Goal: Task Accomplishment & Management: Use online tool/utility

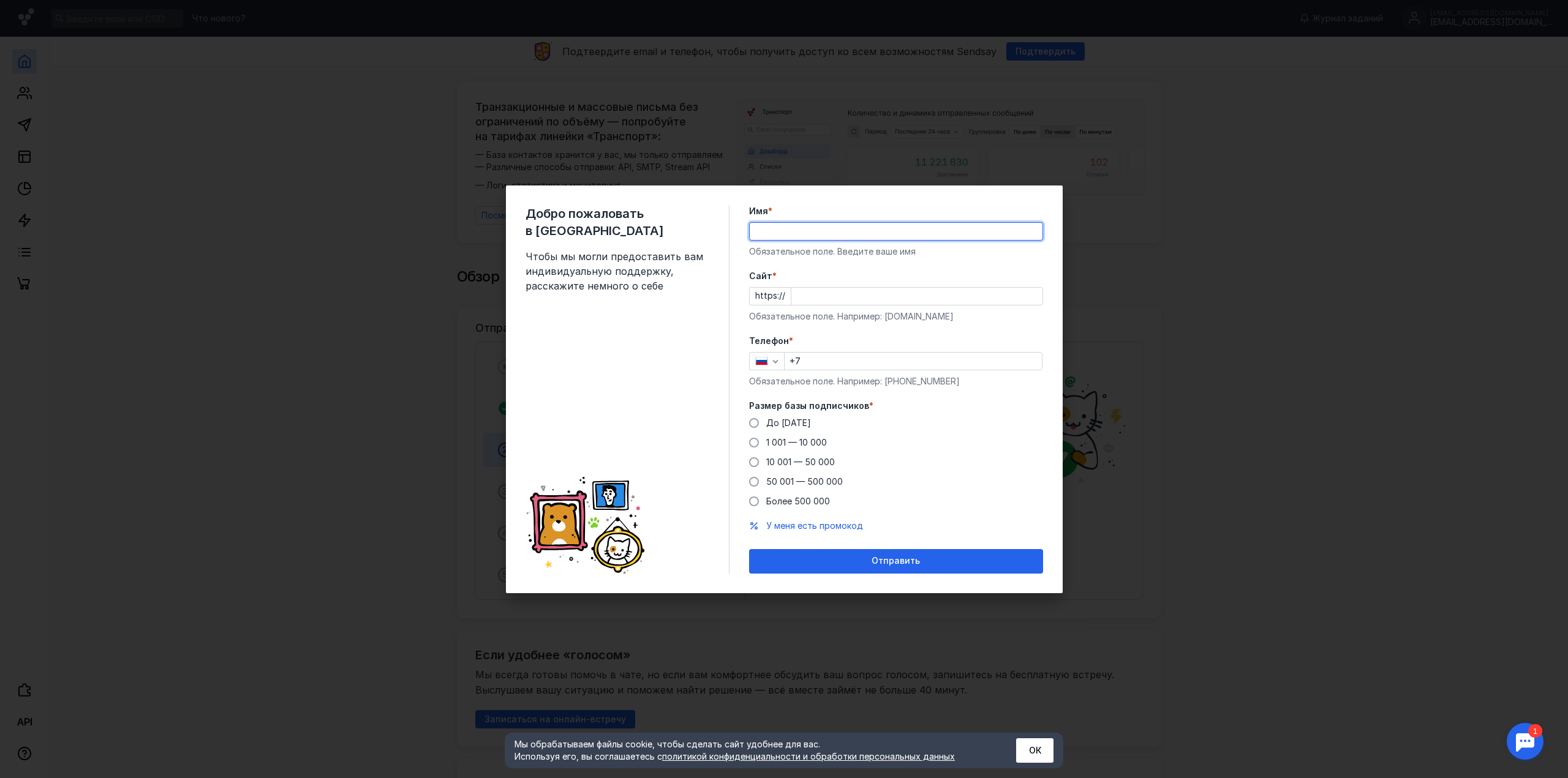
click at [789, 225] on input "Имя *" at bounding box center [895, 231] width 292 height 17
type input "[PERSON_NAME]"
click at [821, 302] on input "Cайт *" at bounding box center [916, 296] width 251 height 17
type input "и"
type input "[DOMAIN_NAME]"
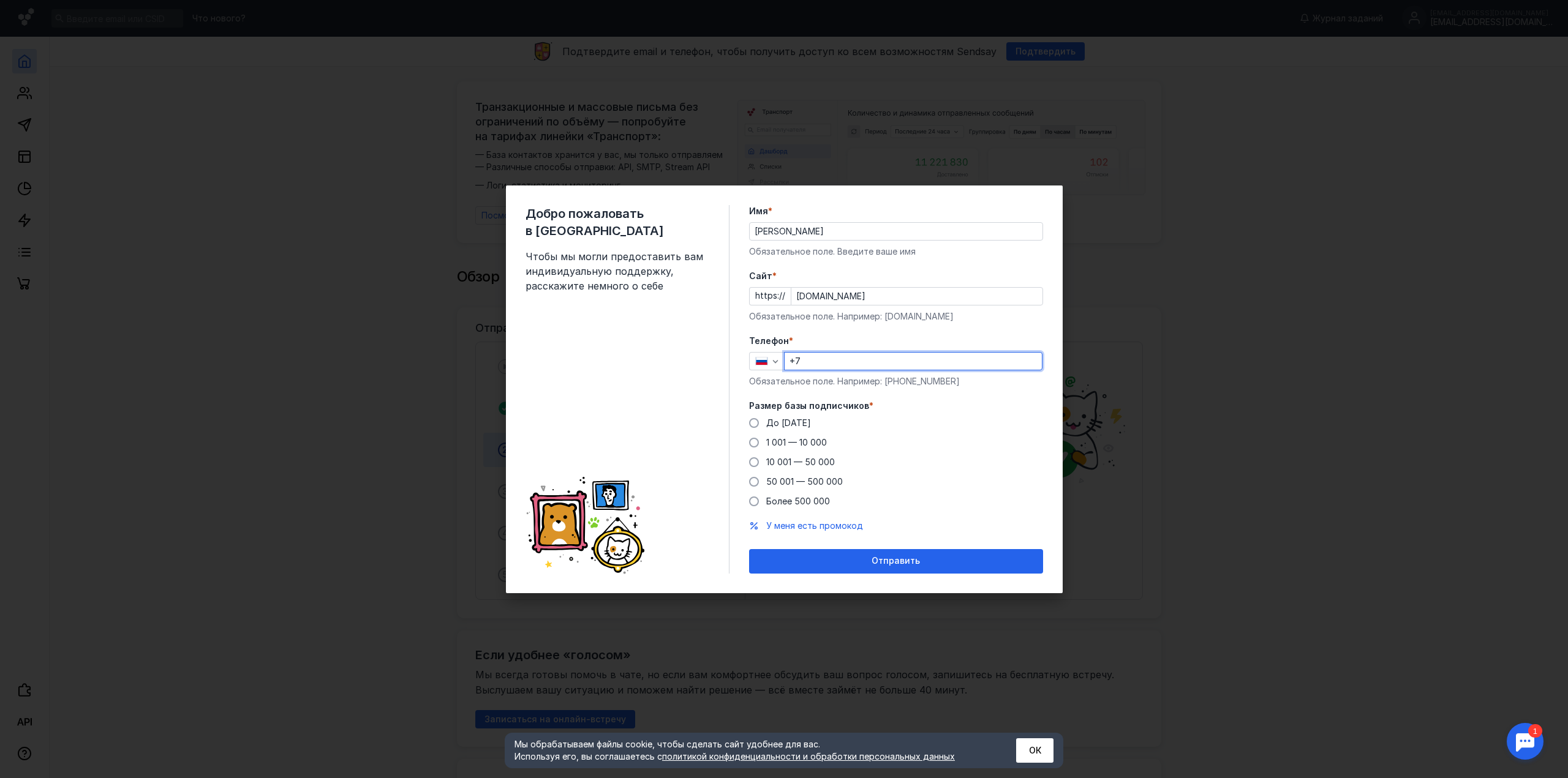
click at [890, 361] on input "+7" at bounding box center [913, 361] width 257 height 17
type input "[PHONE_NUMBER]"
click at [796, 423] on span "До [DATE]" at bounding box center [788, 422] width 45 height 10
click at [0, 0] on input "До [DATE]" at bounding box center [0, 0] width 0 height 0
click at [865, 557] on div "Отправить" at bounding box center [896, 561] width 282 height 10
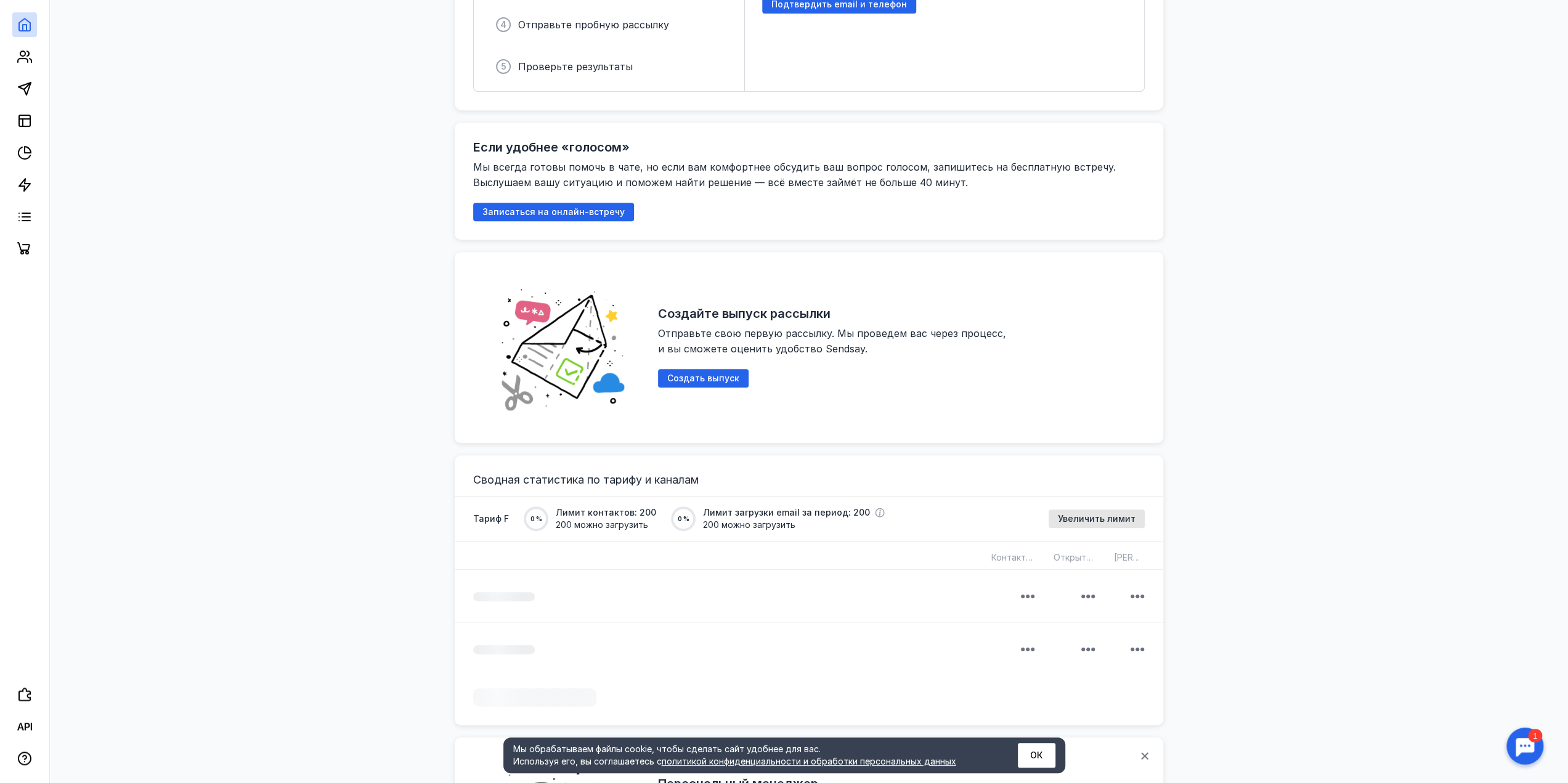
scroll to position [493, 0]
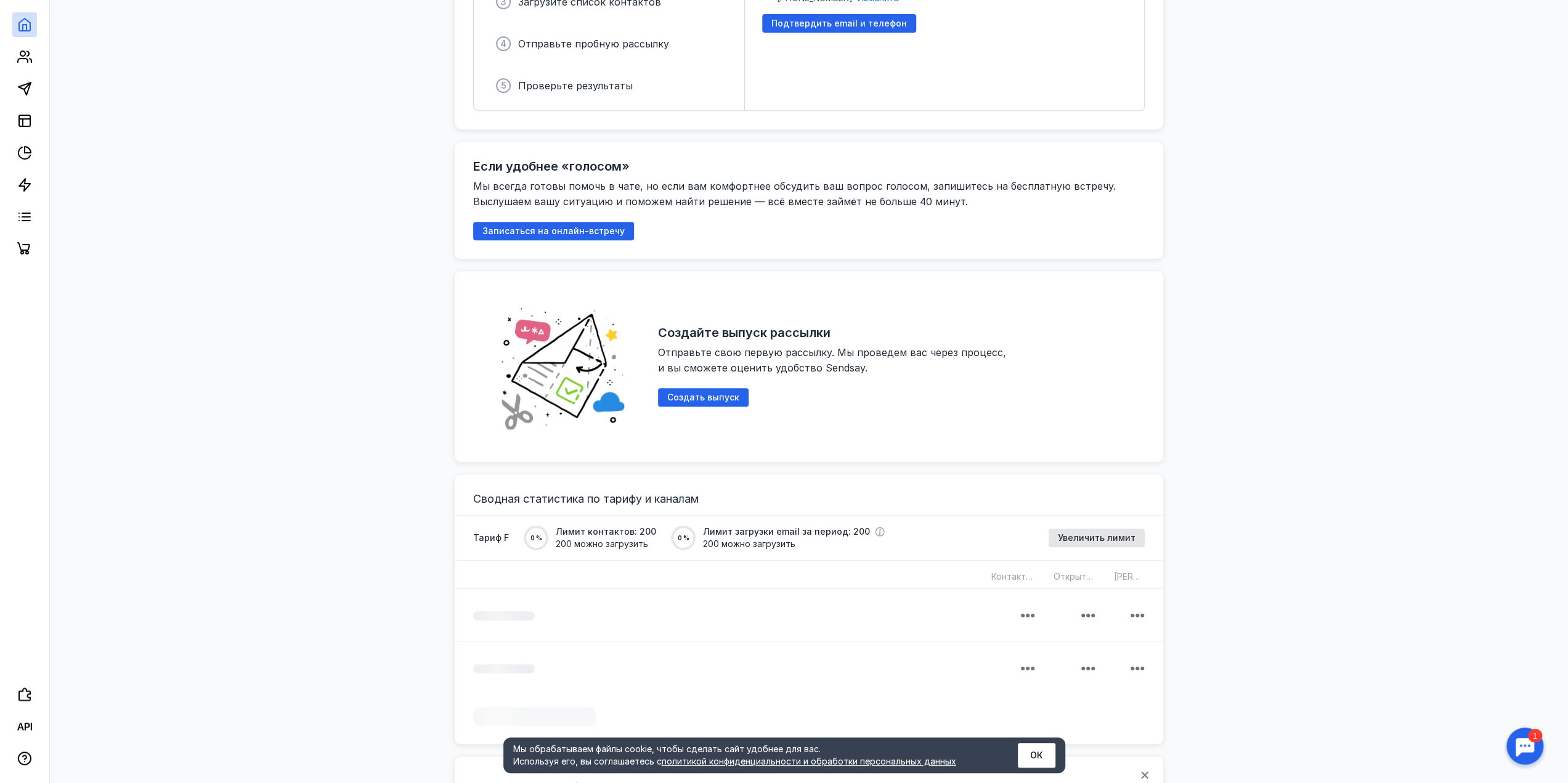
click at [1036, 752] on button "ОК" at bounding box center [1036, 755] width 37 height 25
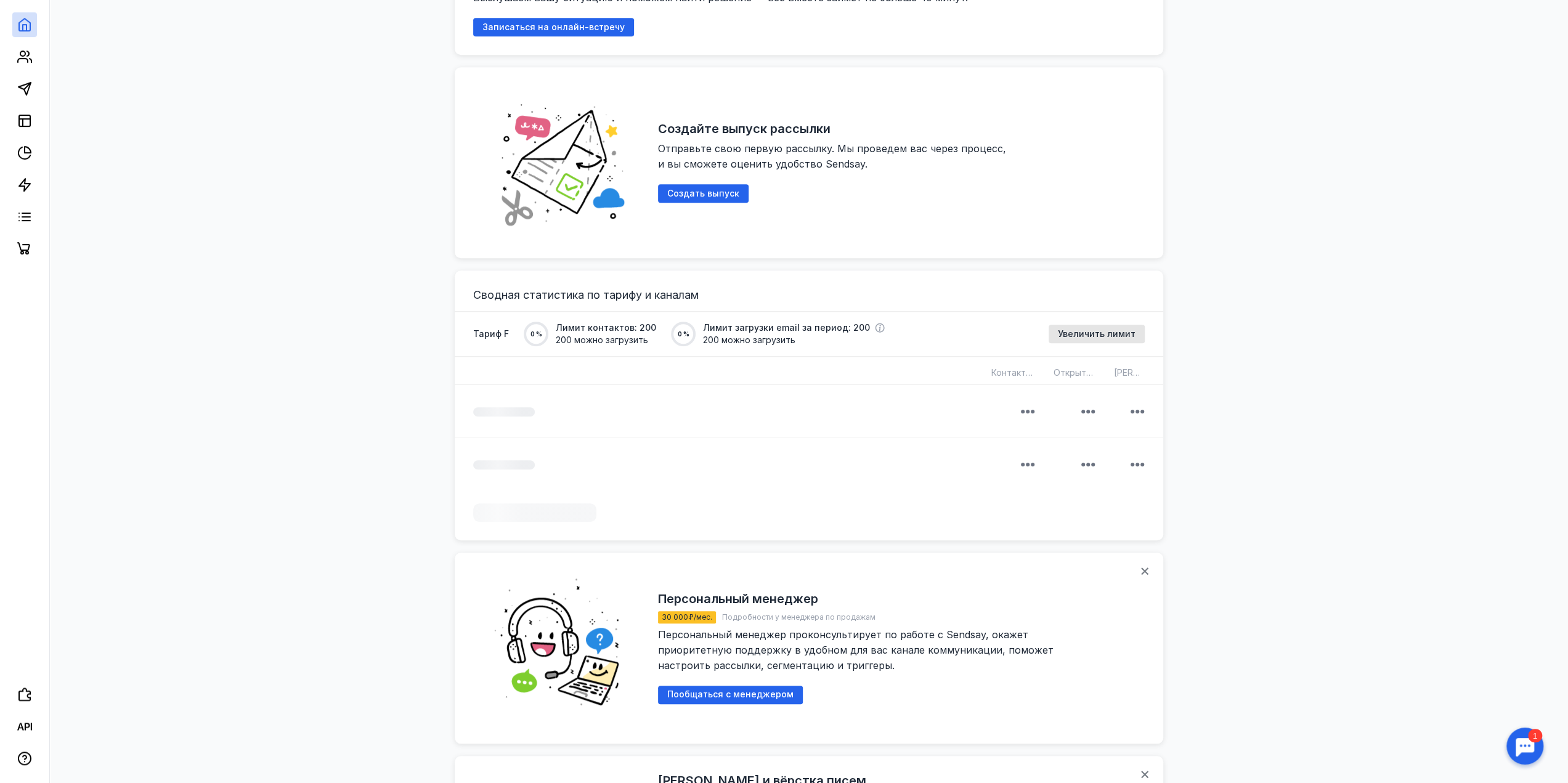
scroll to position [677, 0]
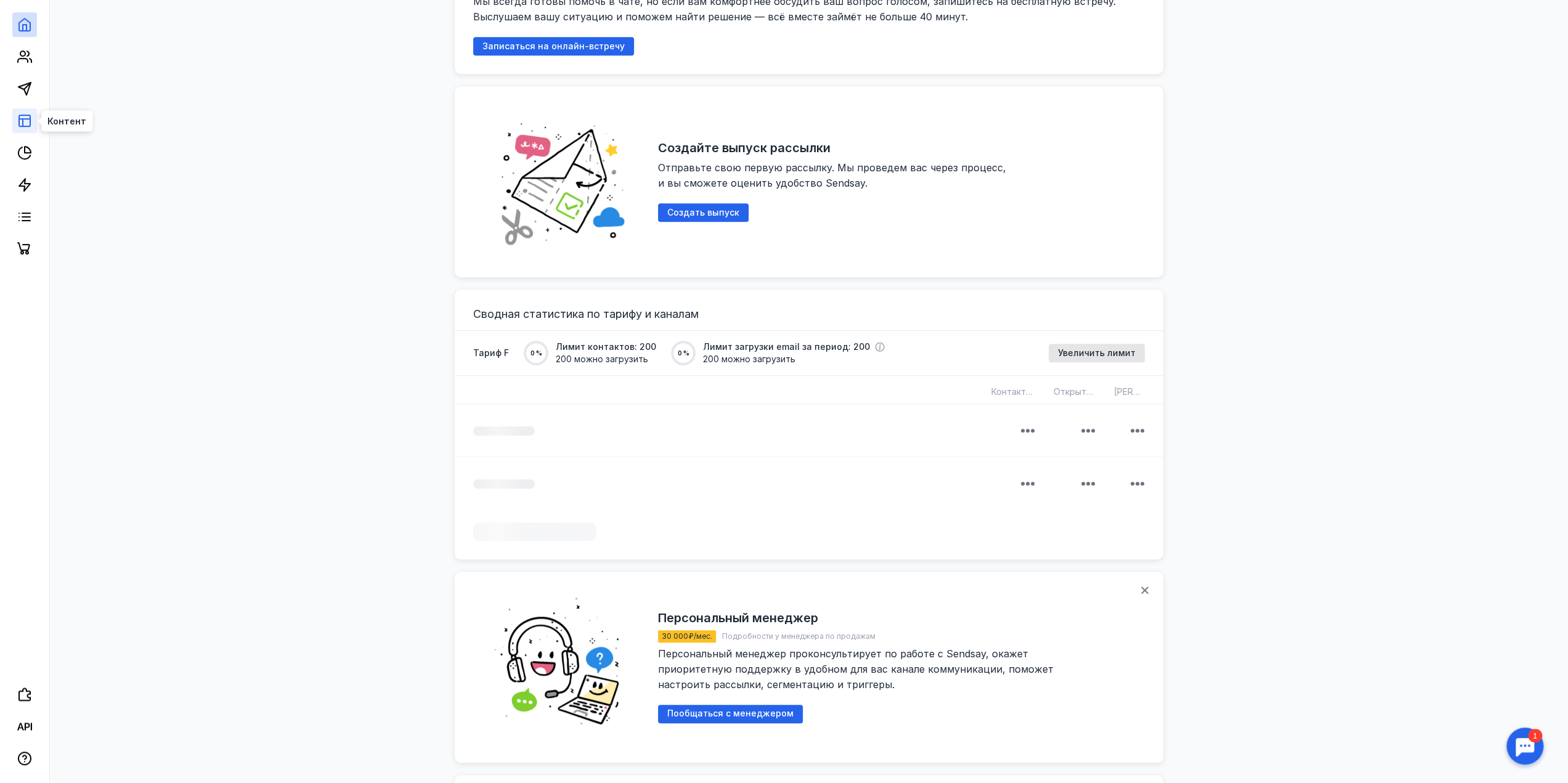
click at [24, 121] on icon at bounding box center [25, 121] width 15 height 15
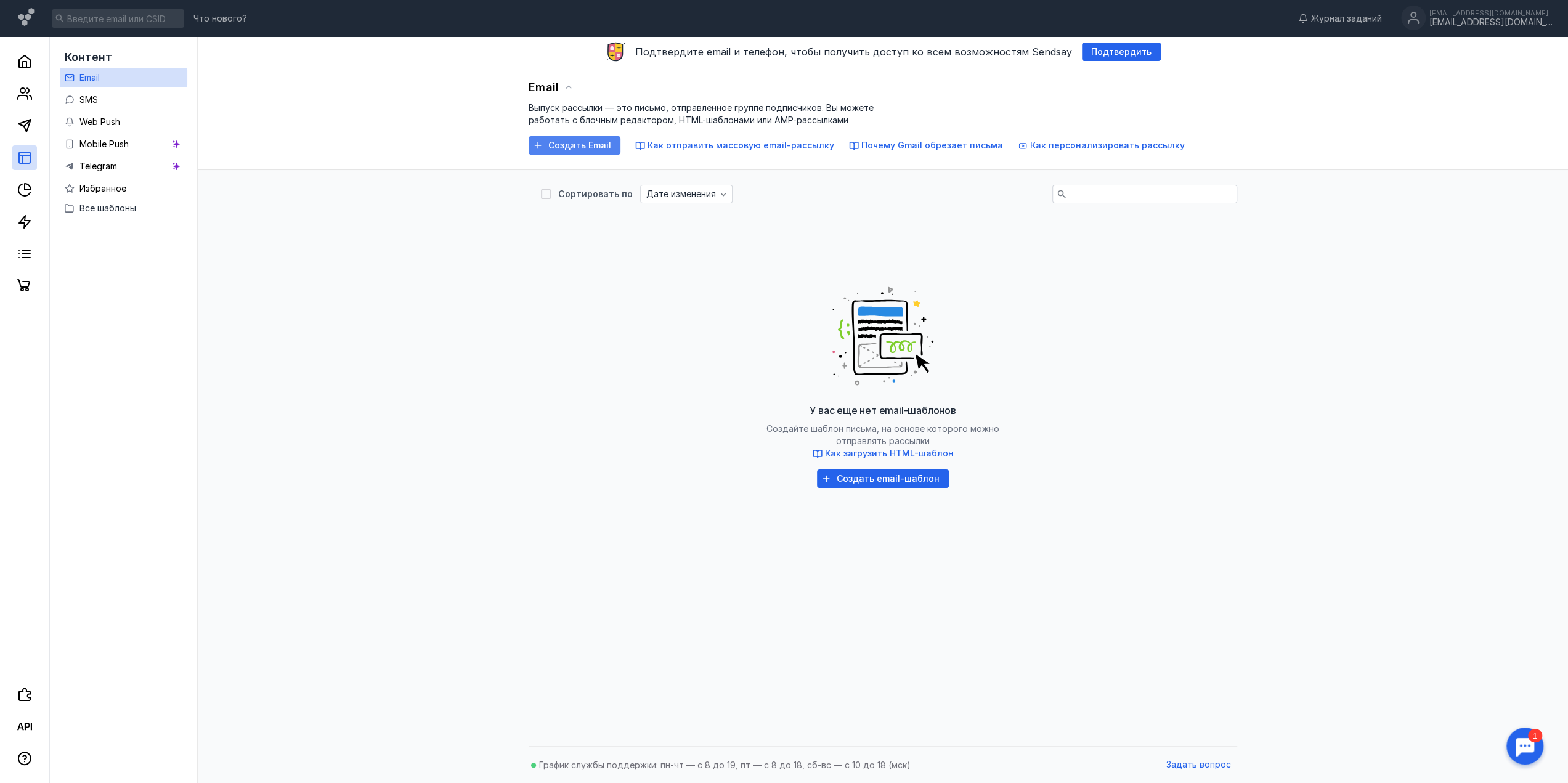
click at [584, 144] on span "Создать Email" at bounding box center [580, 146] width 63 height 10
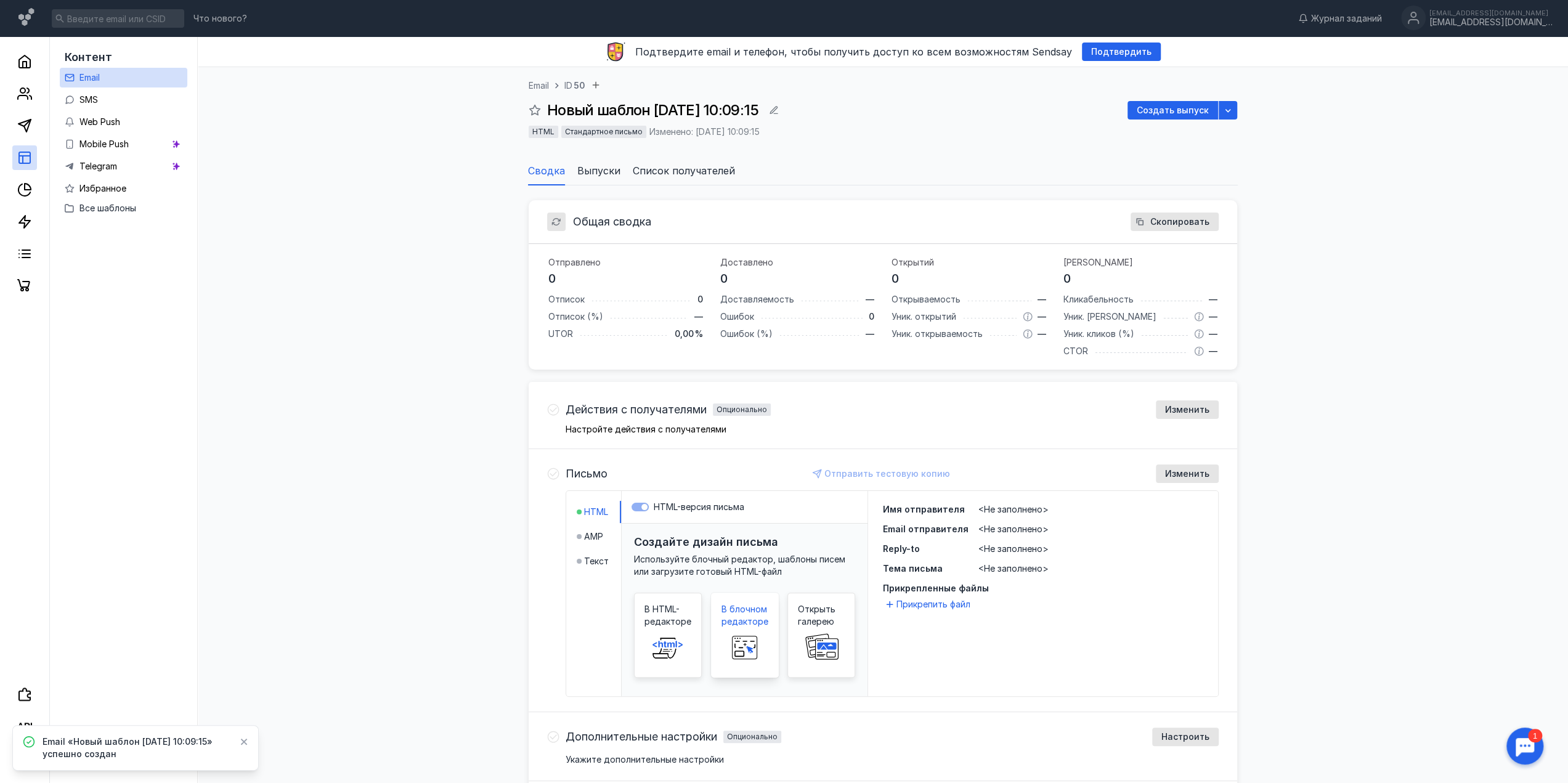
click at [758, 638] on rect at bounding box center [745, 647] width 40 height 25
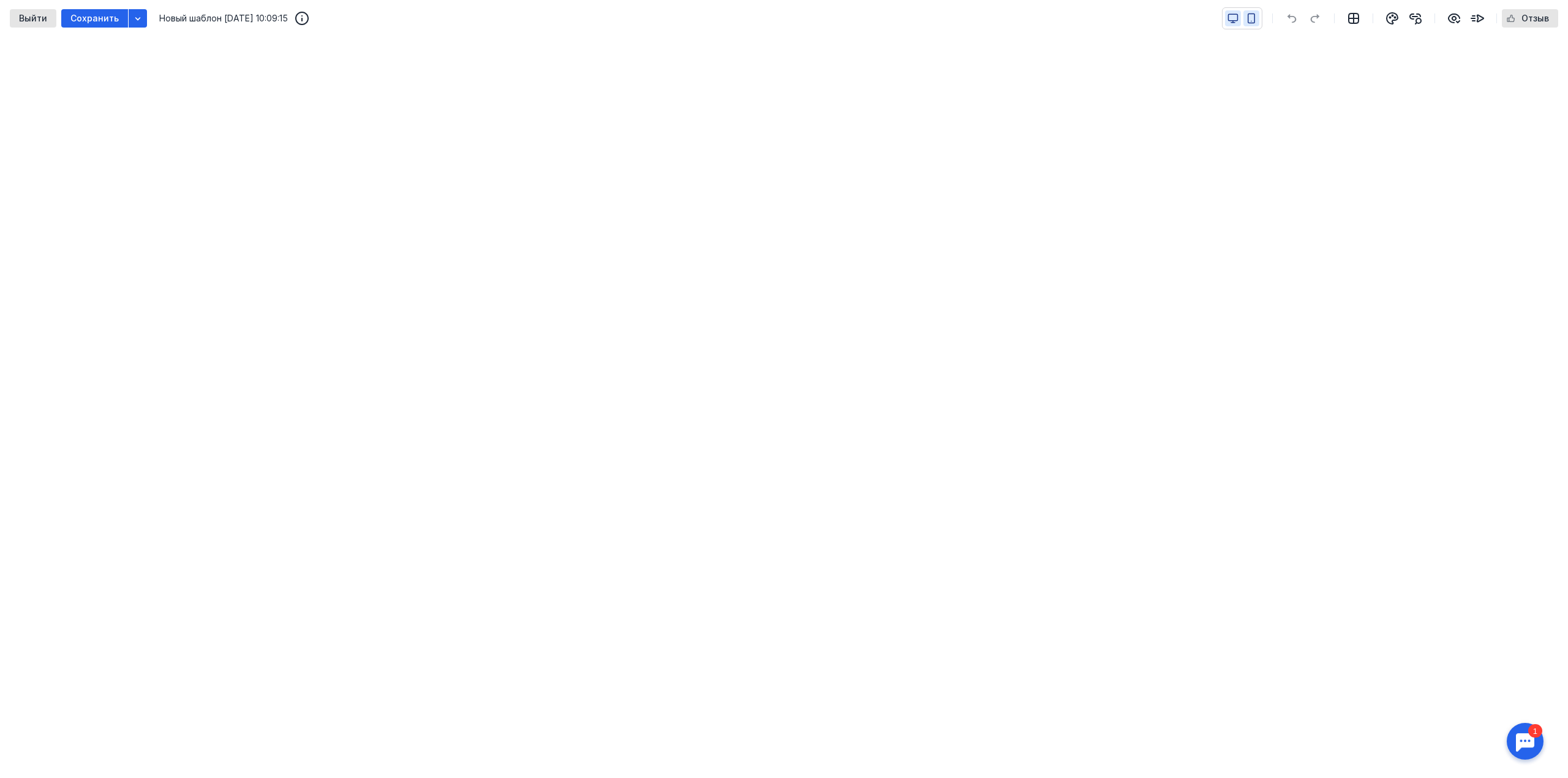
click at [1259, 19] on button "button" at bounding box center [1250, 18] width 16 height 16
click at [1237, 19] on icon "button" at bounding box center [1232, 18] width 11 height 11
click at [1262, 19] on div at bounding box center [1242, 19] width 40 height 22
click at [1258, 19] on button "button" at bounding box center [1250, 18] width 16 height 16
click at [1241, 17] on button "button" at bounding box center [1232, 18] width 16 height 16
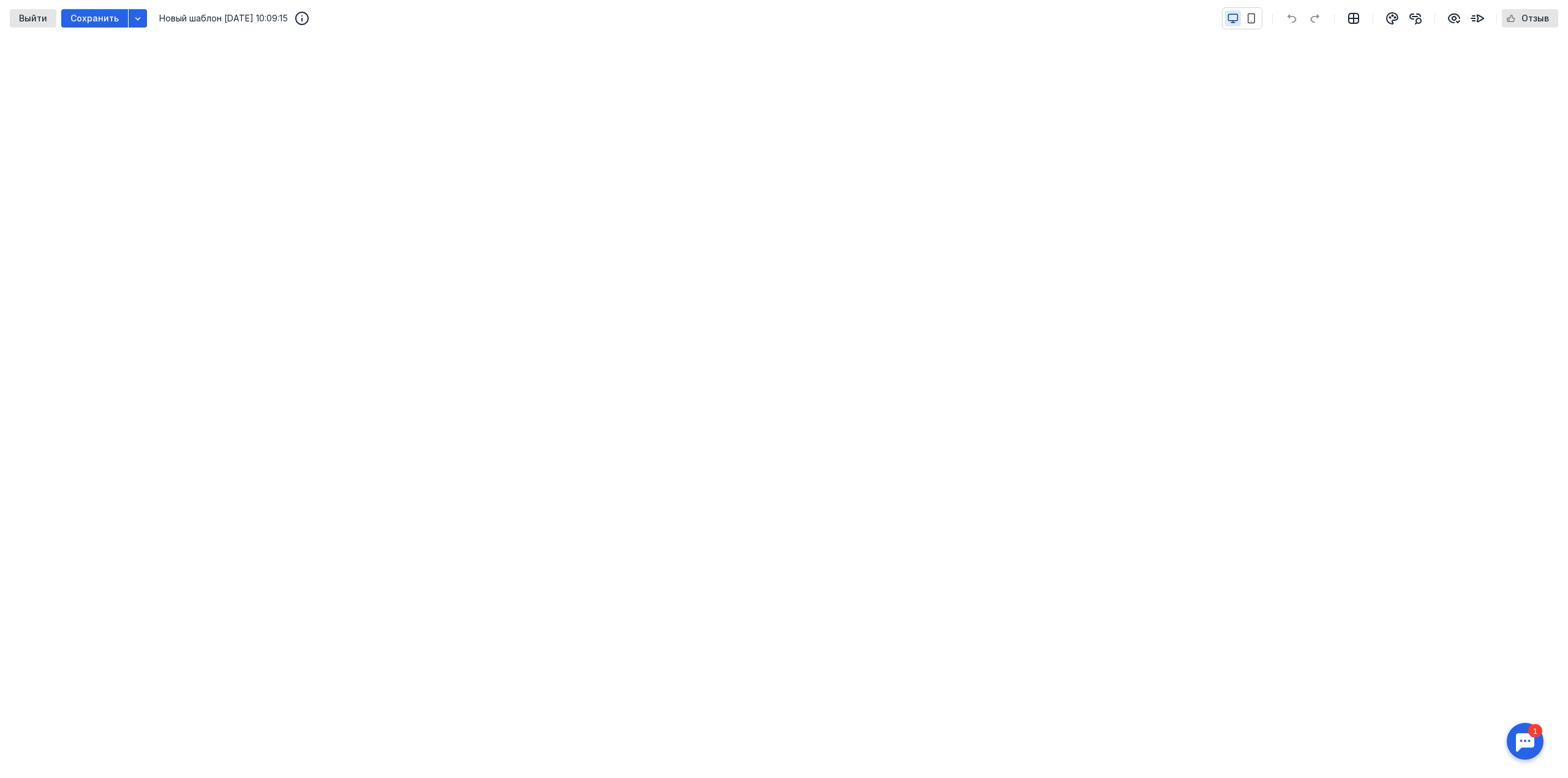
click at [1517, 745] on div at bounding box center [1525, 741] width 38 height 38
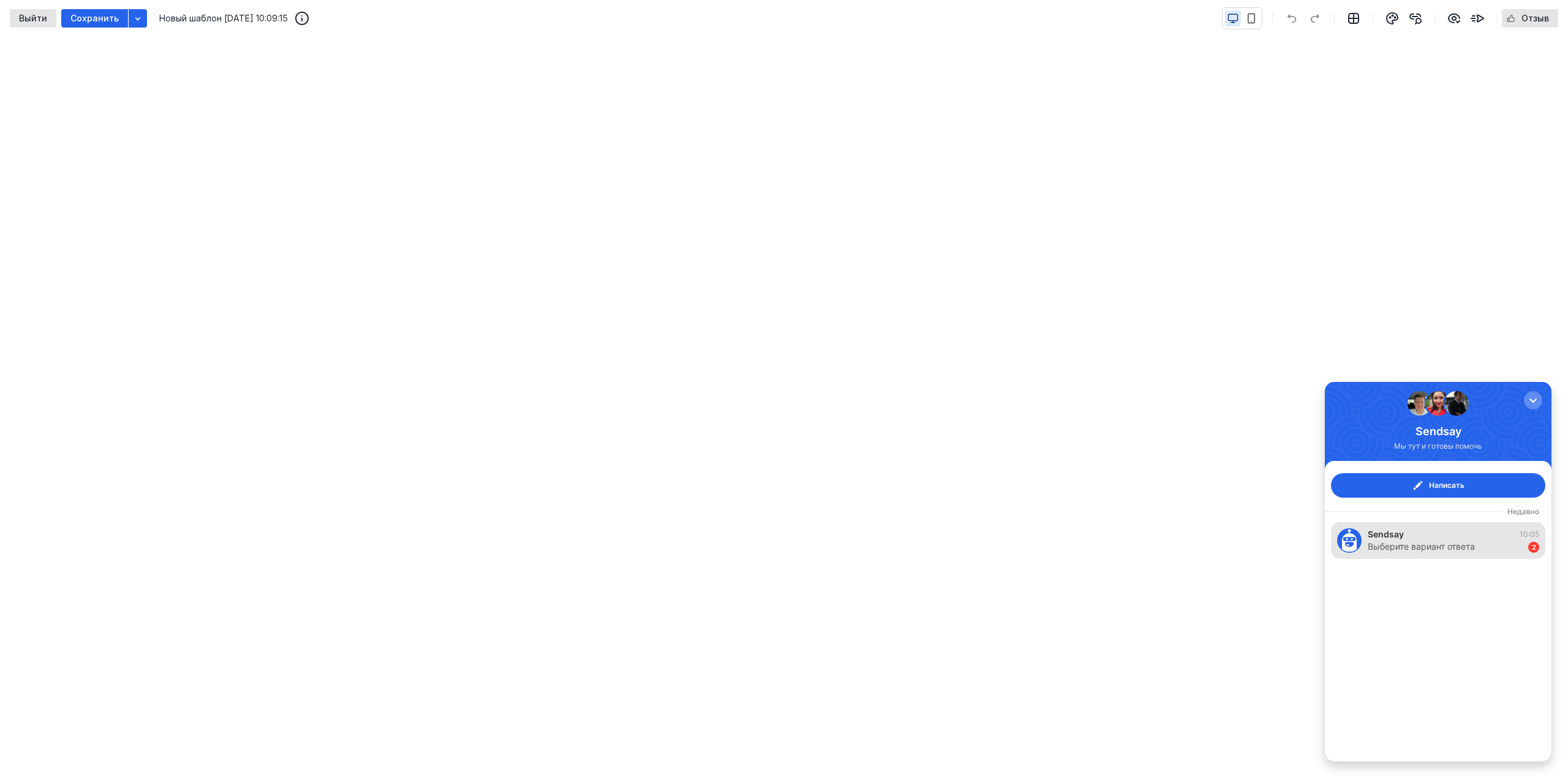
click at [1520, 527] on div "Sendsay 10:05 Выберите вариант ответа 2" at bounding box center [1438, 540] width 214 height 36
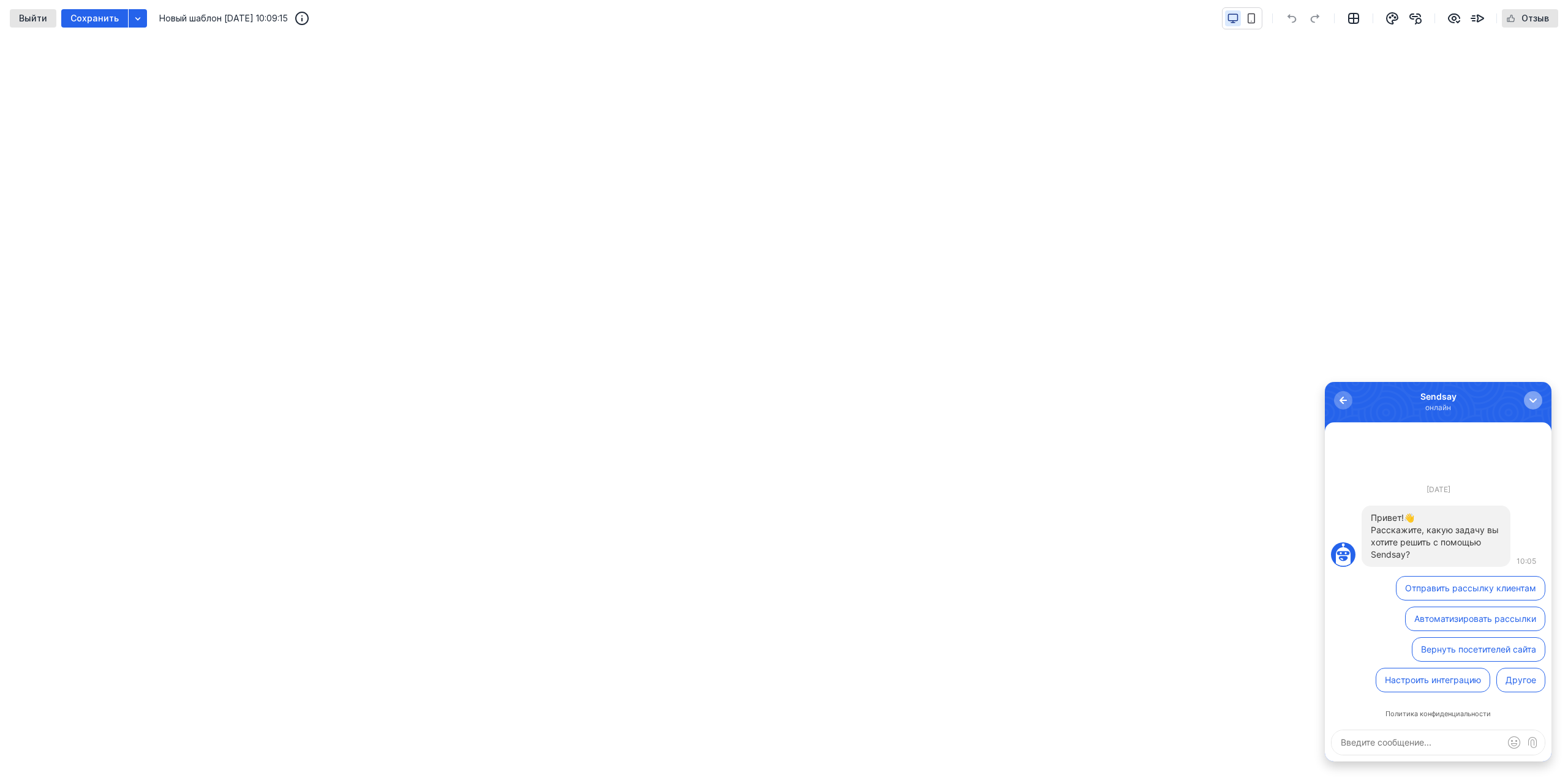
click at [1526, 398] on button "button" at bounding box center [1532, 400] width 19 height 19
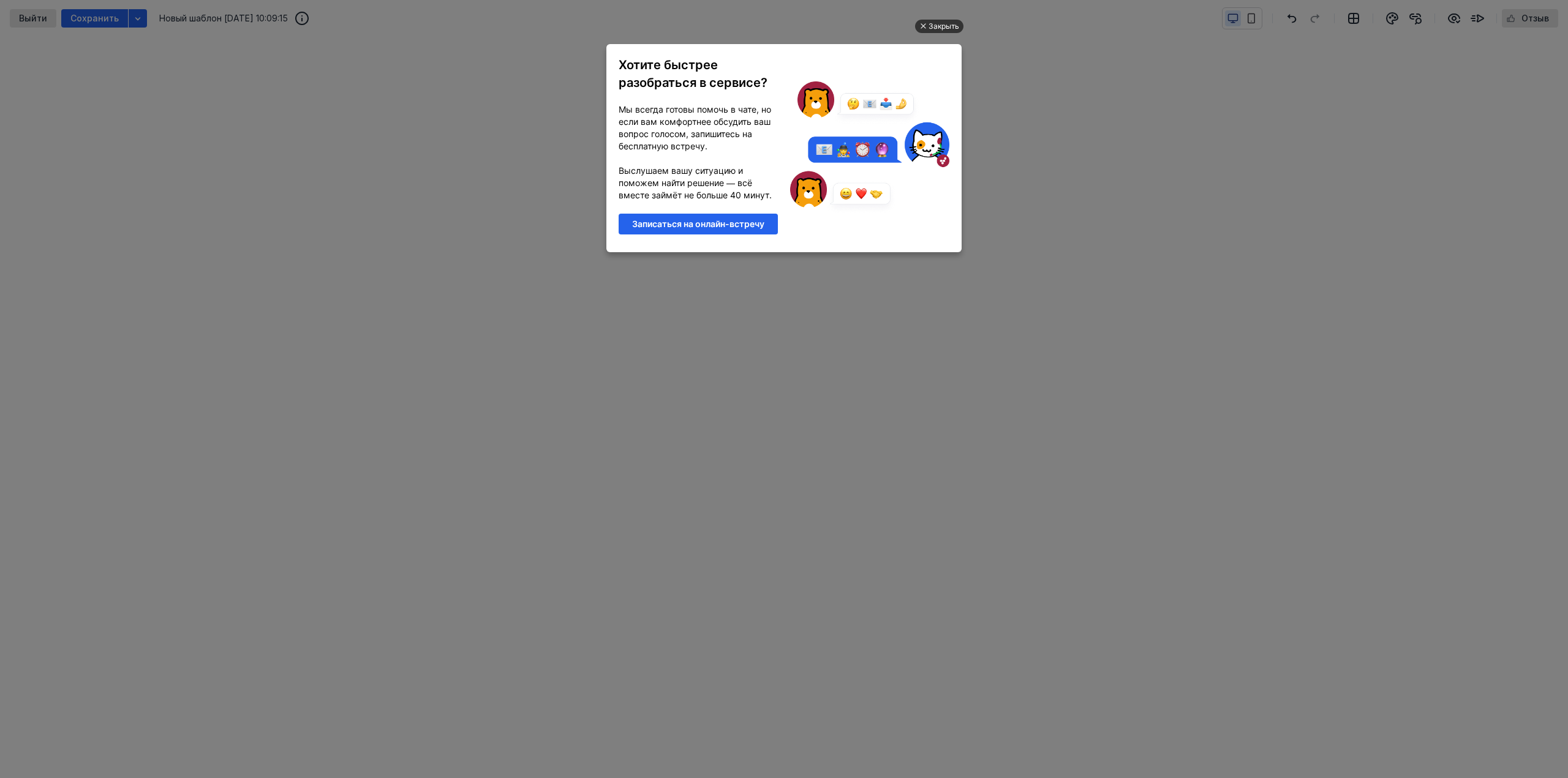
click at [929, 28] on div "Закрыть" at bounding box center [944, 26] width 31 height 13
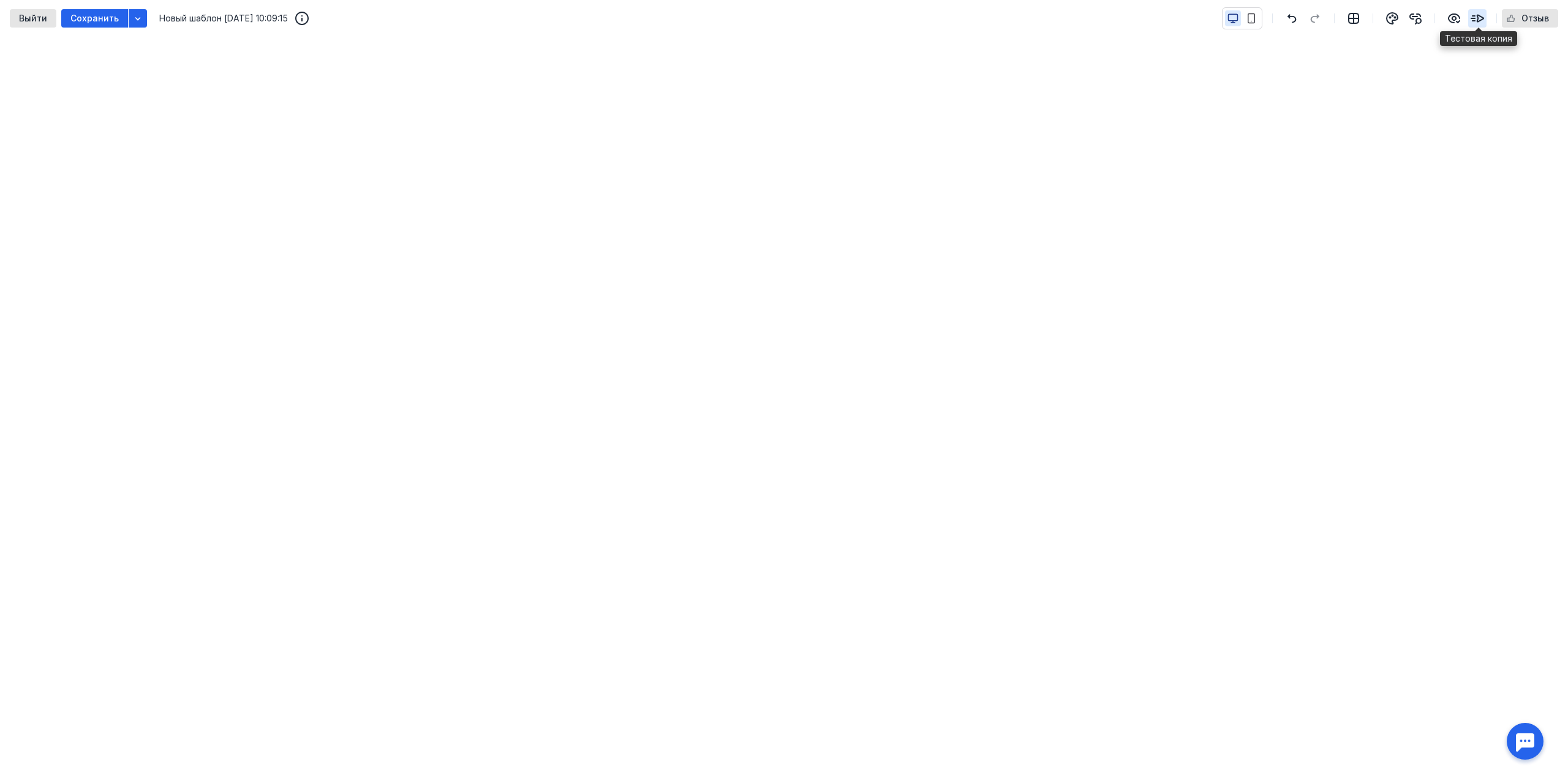
click at [1478, 19] on icon "button" at bounding box center [1477, 19] width 15 height 15
click at [141, 18] on div "button" at bounding box center [138, 18] width 19 height 19
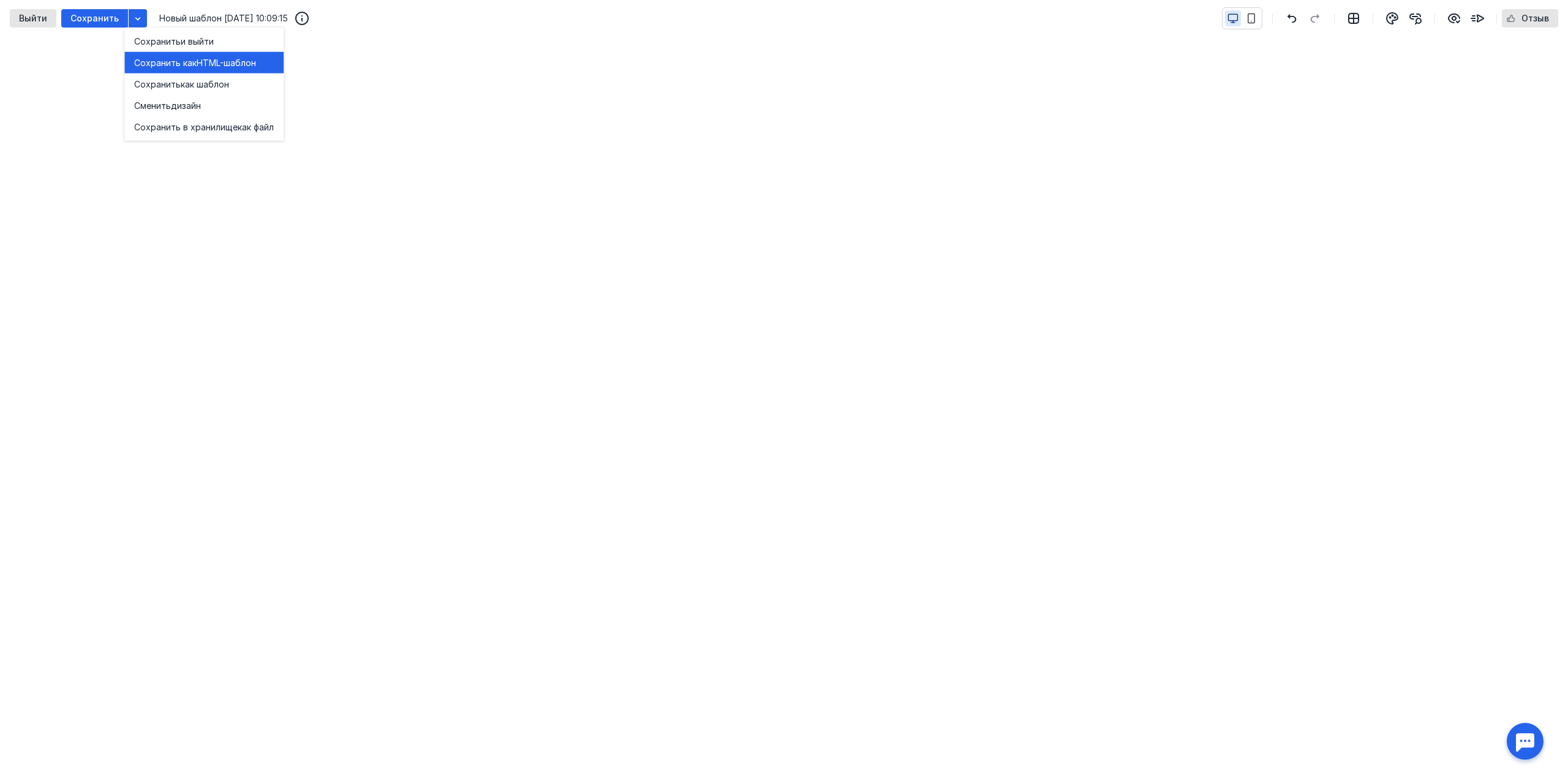
click at [150, 60] on span "Сохранить как" at bounding box center [165, 62] width 63 height 12
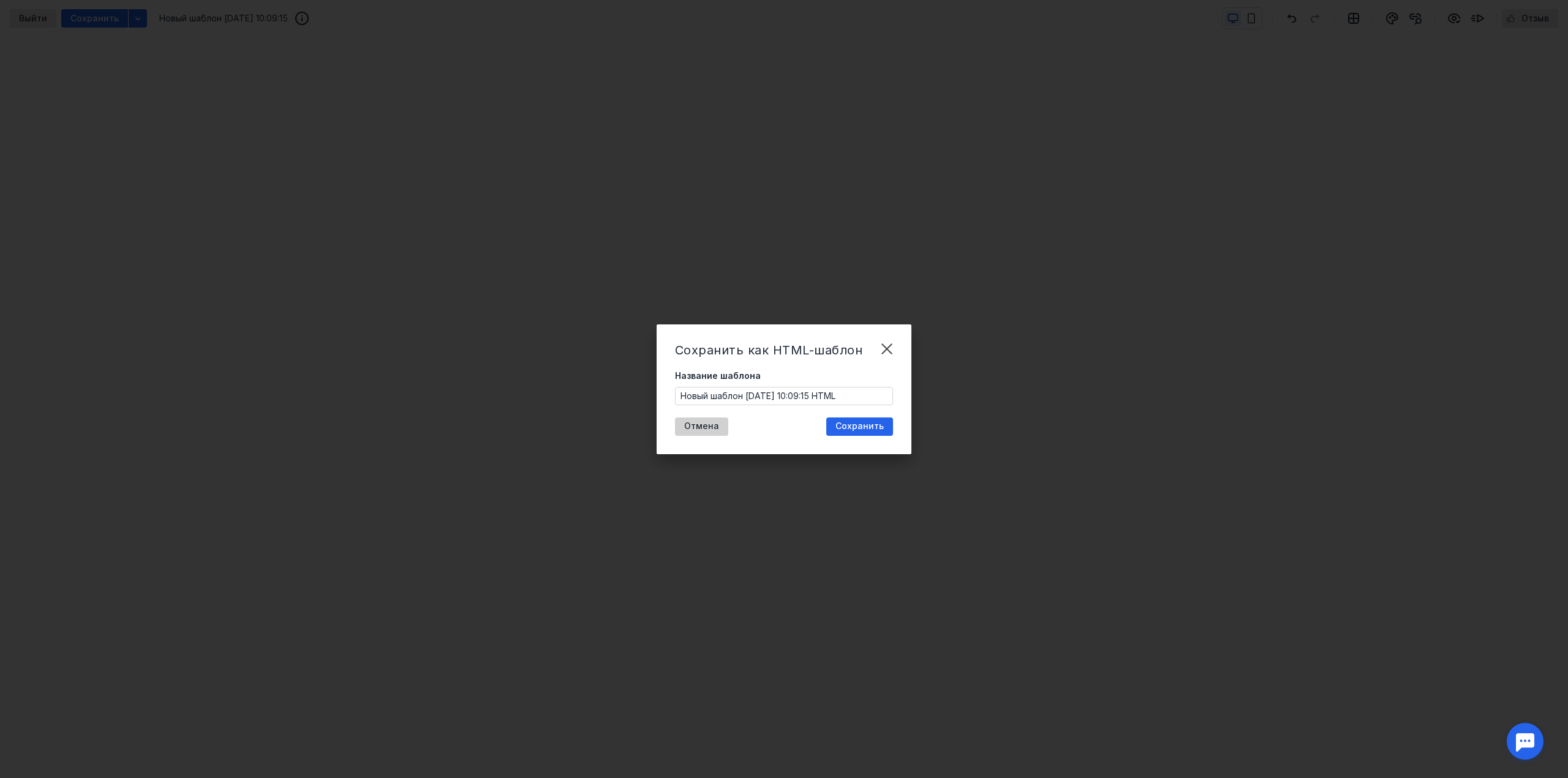
click at [693, 425] on span "Отмена" at bounding box center [701, 426] width 35 height 10
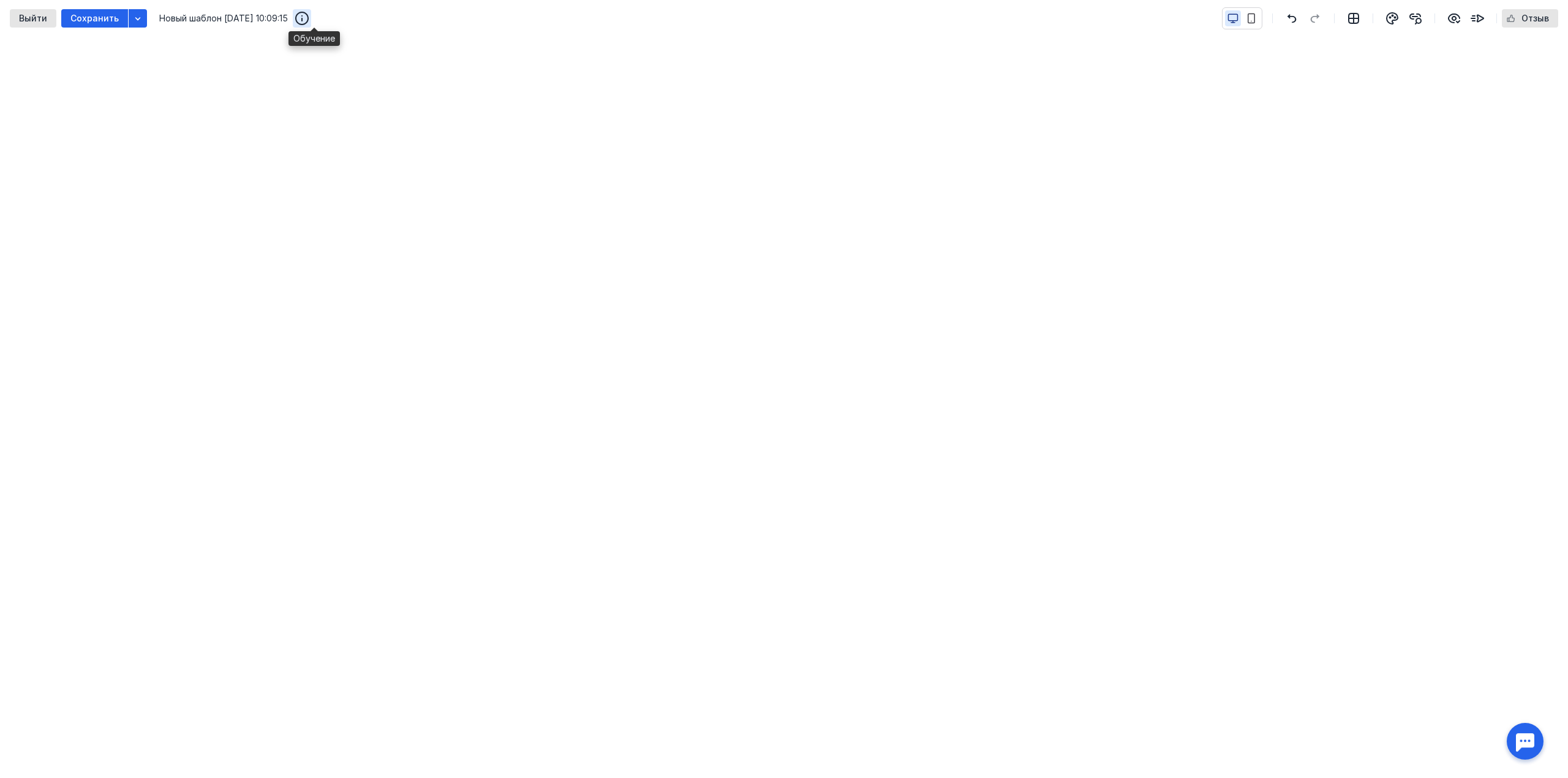
click at [310, 22] on icon "button" at bounding box center [302, 19] width 15 height 15
click at [310, 24] on icon "button" at bounding box center [302, 19] width 15 height 15
click at [1399, 21] on icon "button" at bounding box center [1392, 19] width 15 height 15
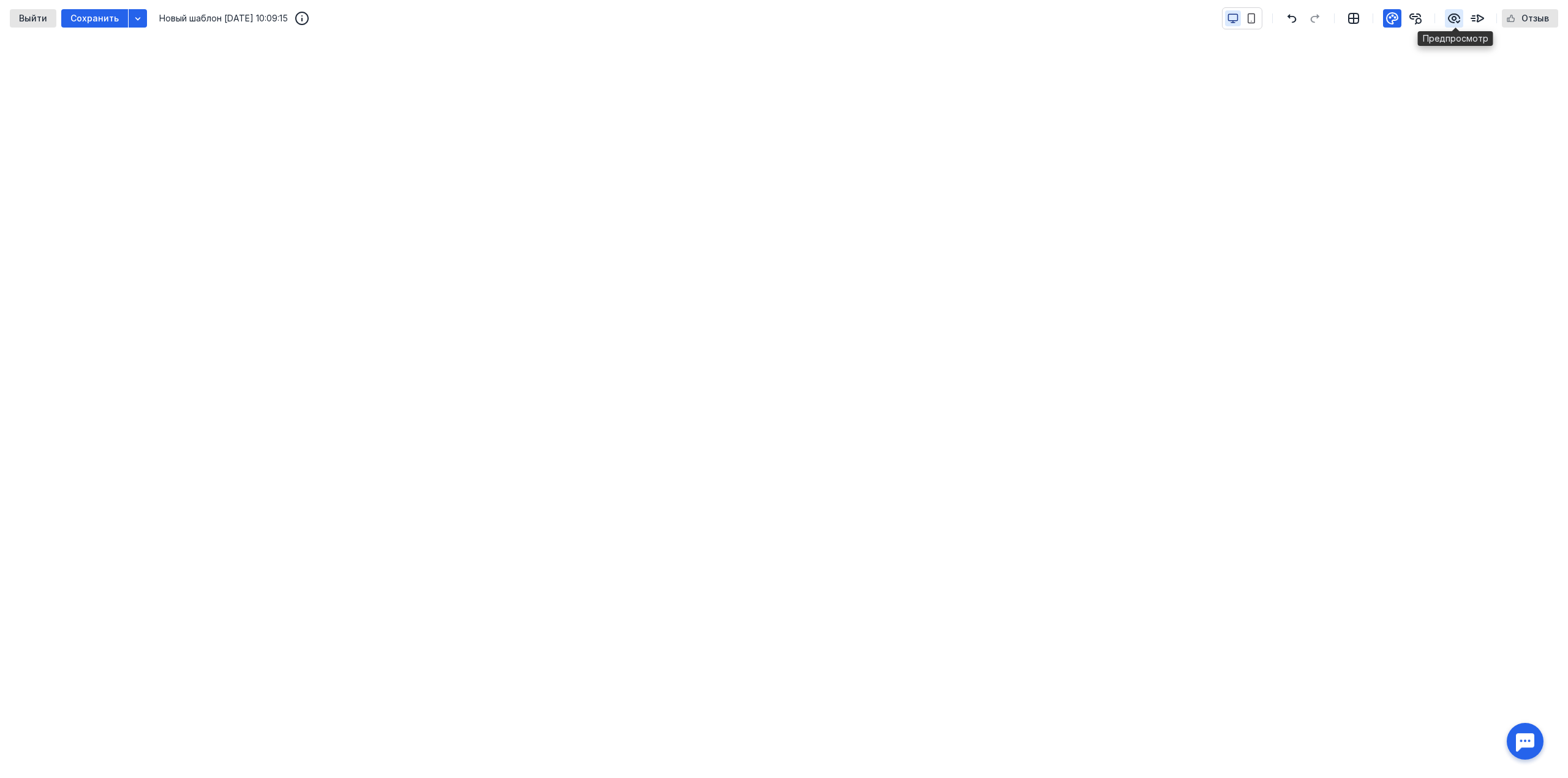
click at [1462, 16] on div "button" at bounding box center [1453, 18] width 19 height 19
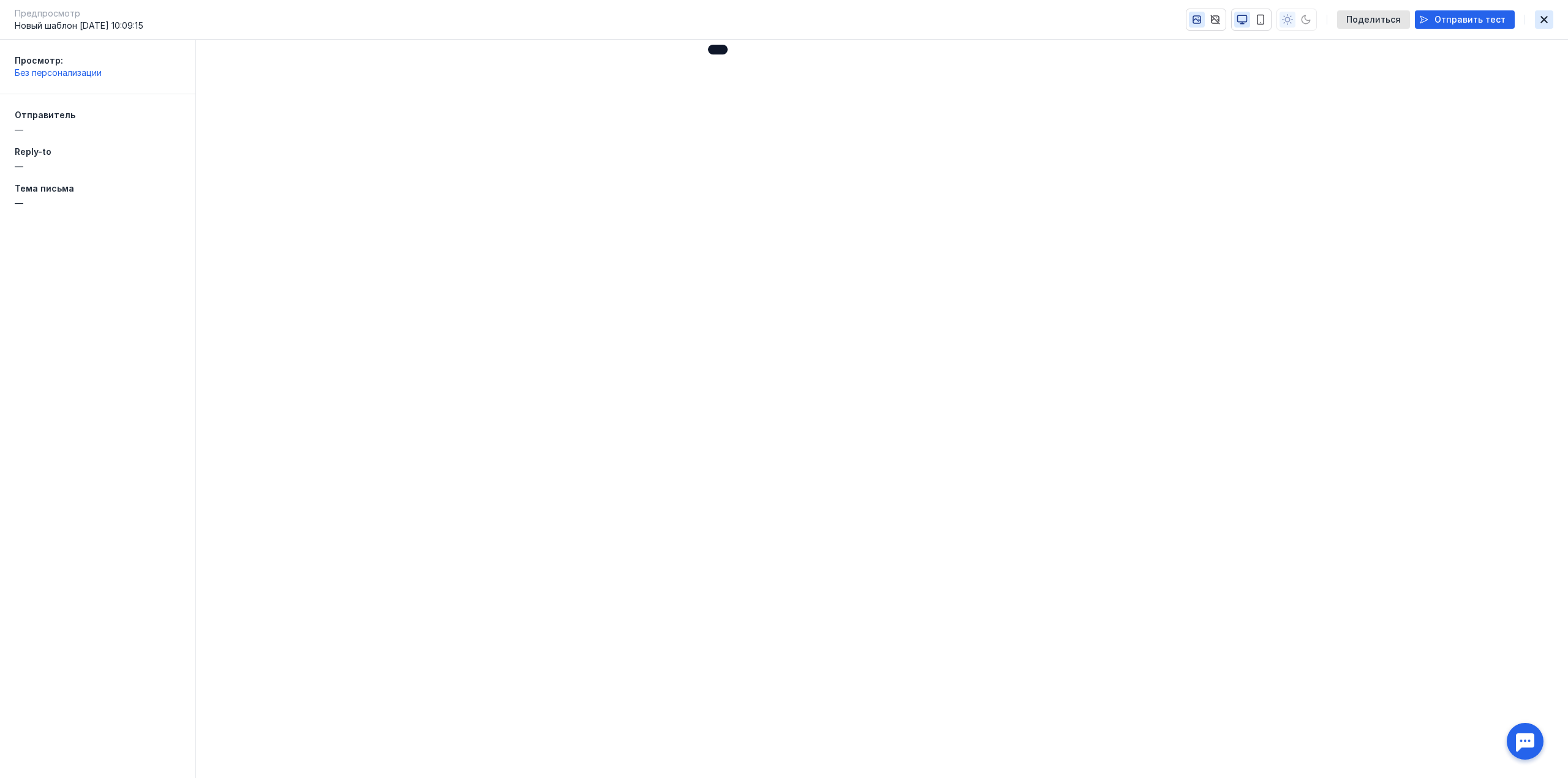
click at [1538, 15] on icon "button" at bounding box center [1544, 19] width 15 height 10
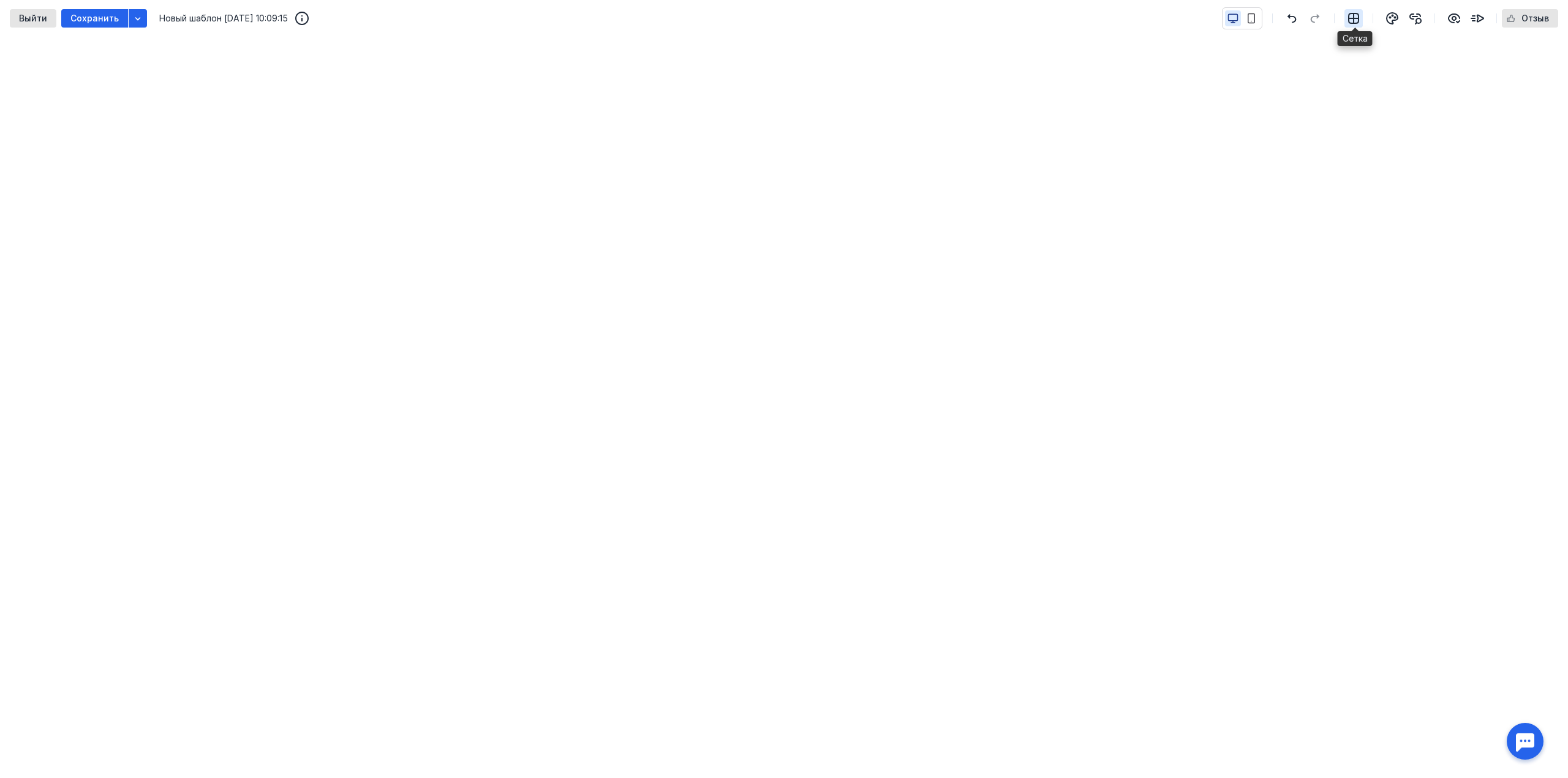
click at [1357, 22] on icon "button" at bounding box center [1353, 18] width 10 height 10
click at [1413, 17] on icon "button" at bounding box center [1415, 19] width 15 height 15
click at [1463, 19] on div "button" at bounding box center [1453, 18] width 19 height 19
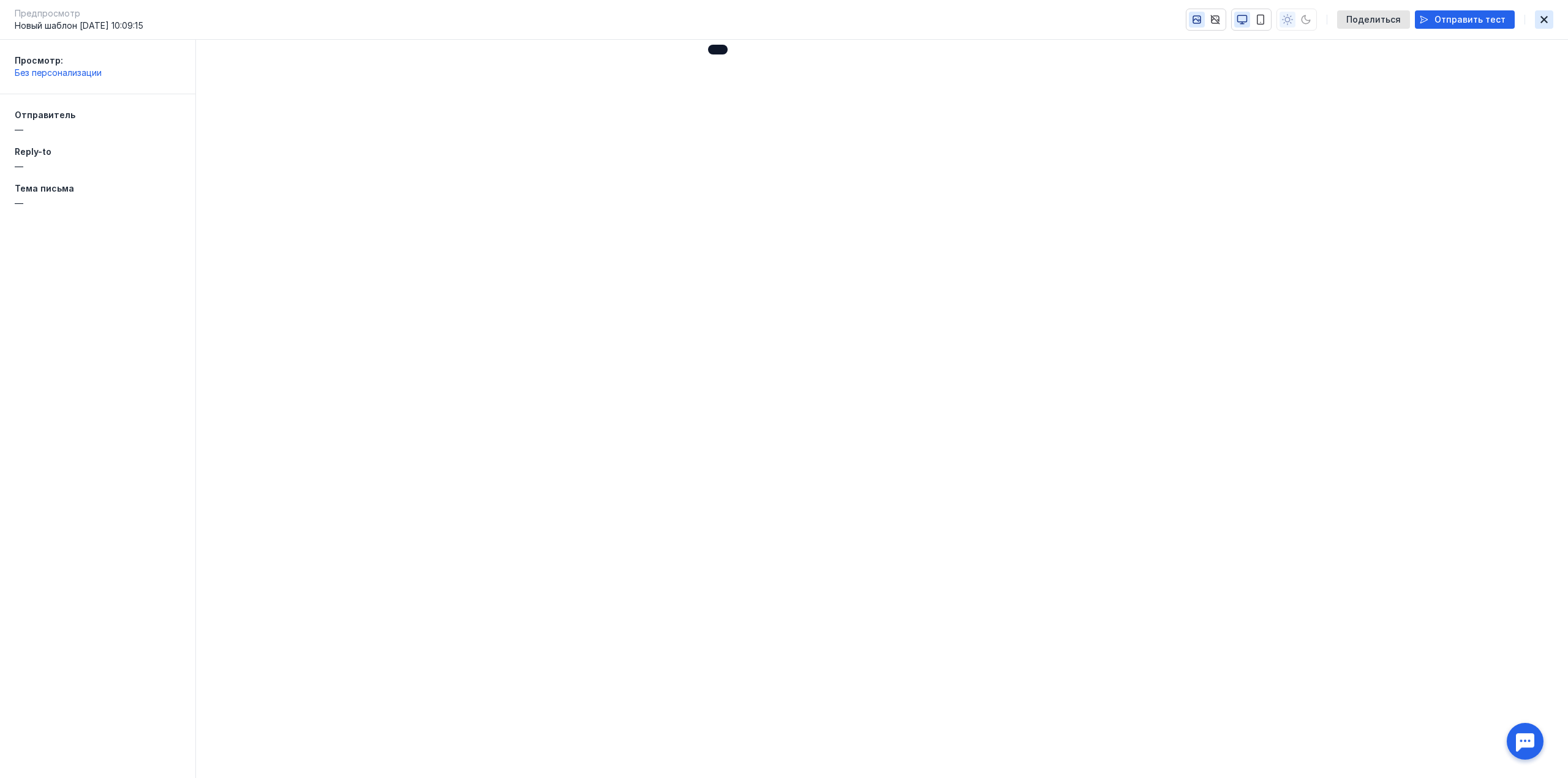
click at [1544, 16] on icon "button" at bounding box center [1544, 19] width 15 height 10
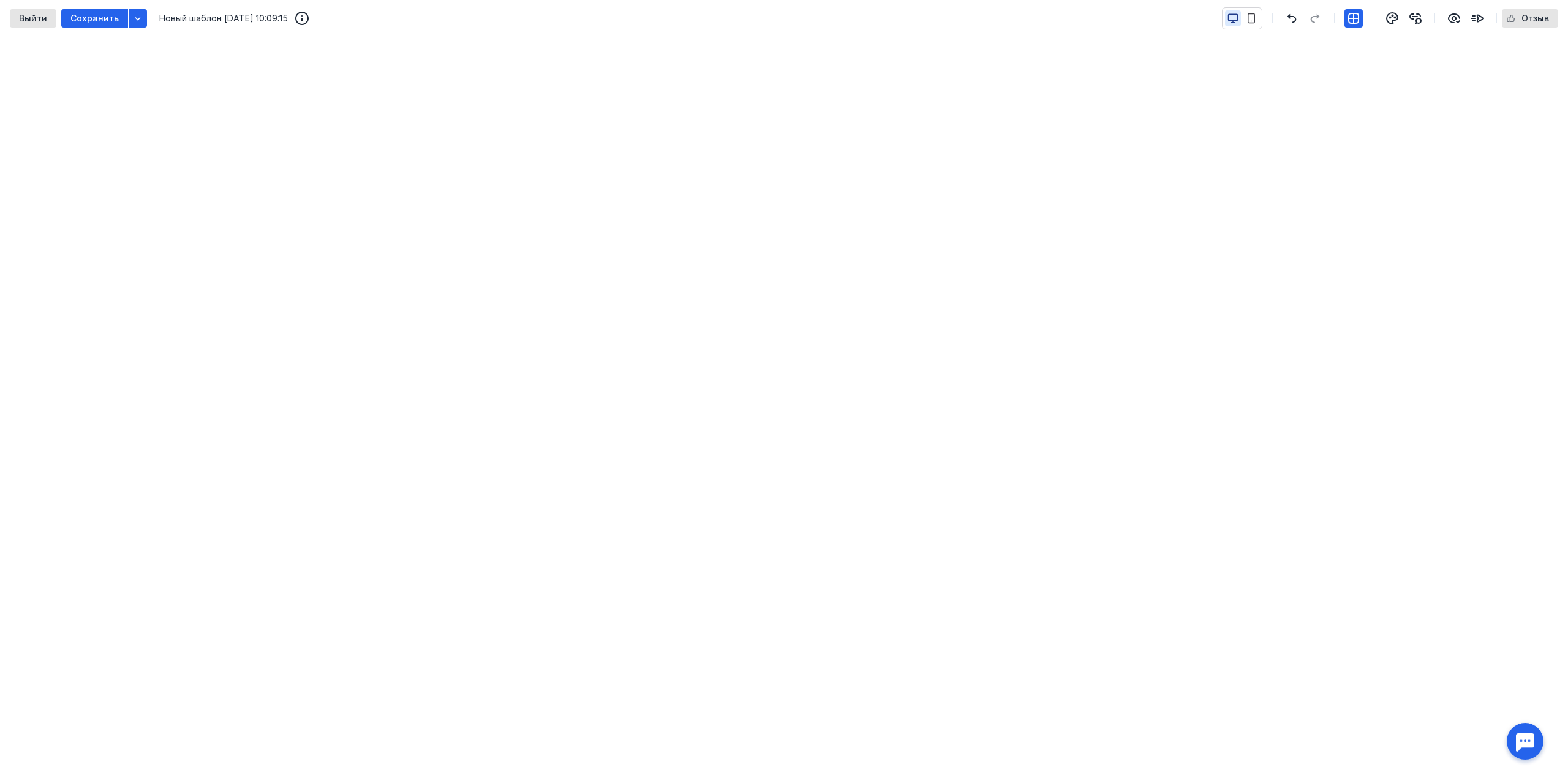
click at [1253, 26] on div at bounding box center [1242, 19] width 40 height 22
click at [1258, 21] on button "button" at bounding box center [1250, 18] width 16 height 16
click at [1232, 14] on icon "button" at bounding box center [1233, 17] width 9 height 7
click at [1473, 16] on icon "button" at bounding box center [1477, 19] width 12 height 7
click at [141, 18] on div "button" at bounding box center [138, 18] width 19 height 19
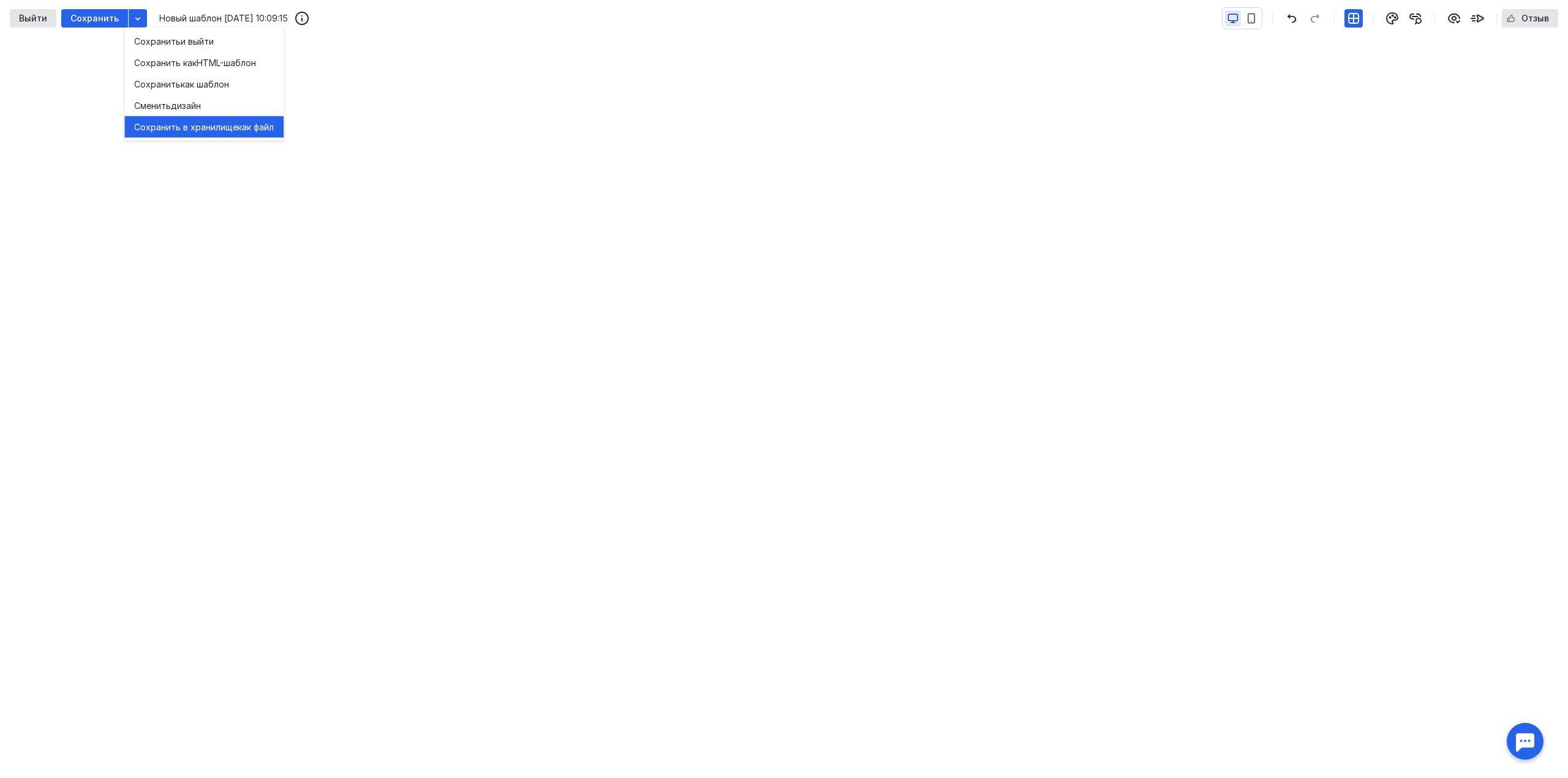
click at [161, 129] on span "Сохранить в хранилище" at bounding box center [185, 126] width 103 height 12
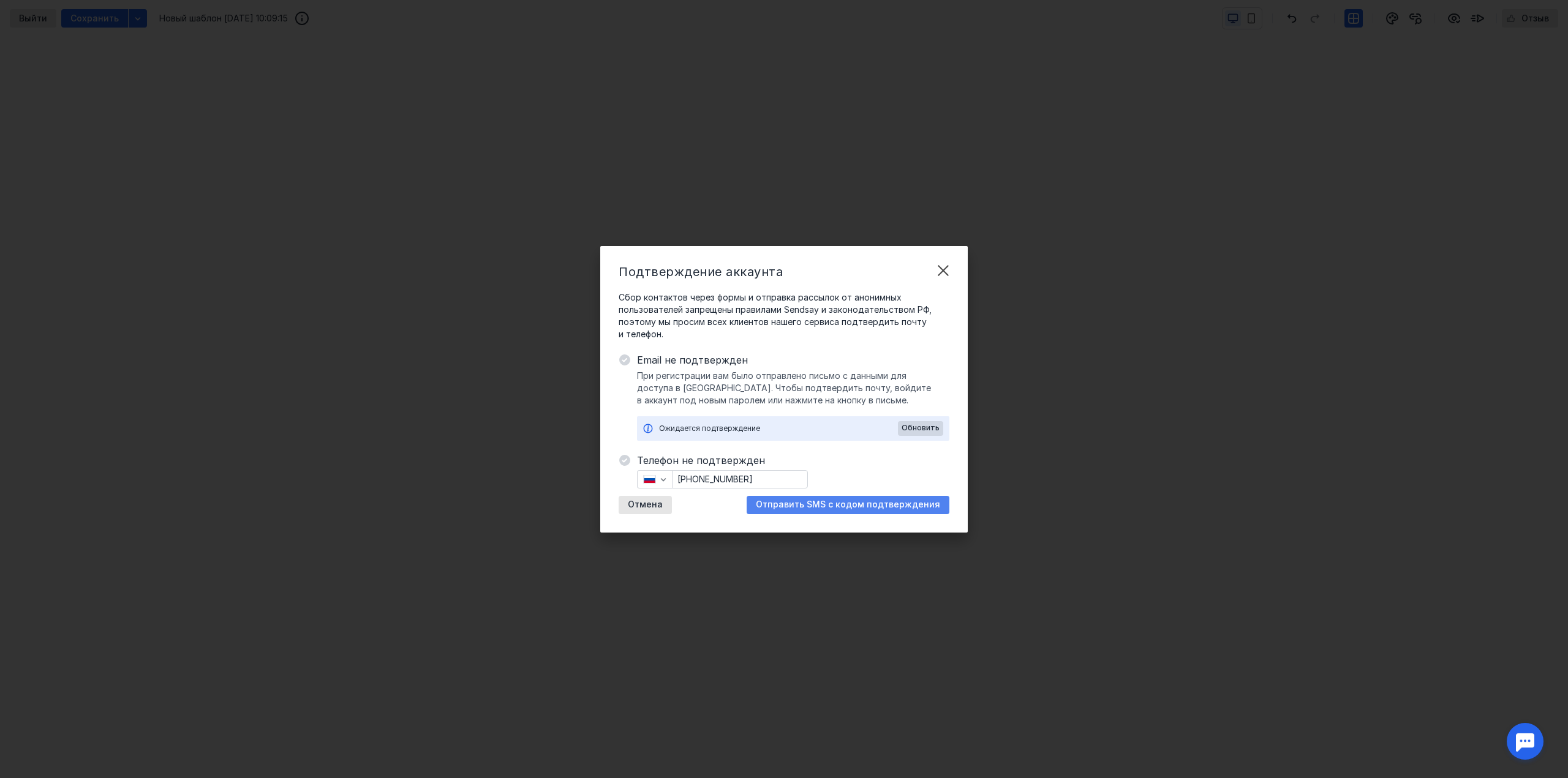
click at [800, 501] on span "Отправить SMS с кодом подтверждения" at bounding box center [848, 504] width 185 height 10
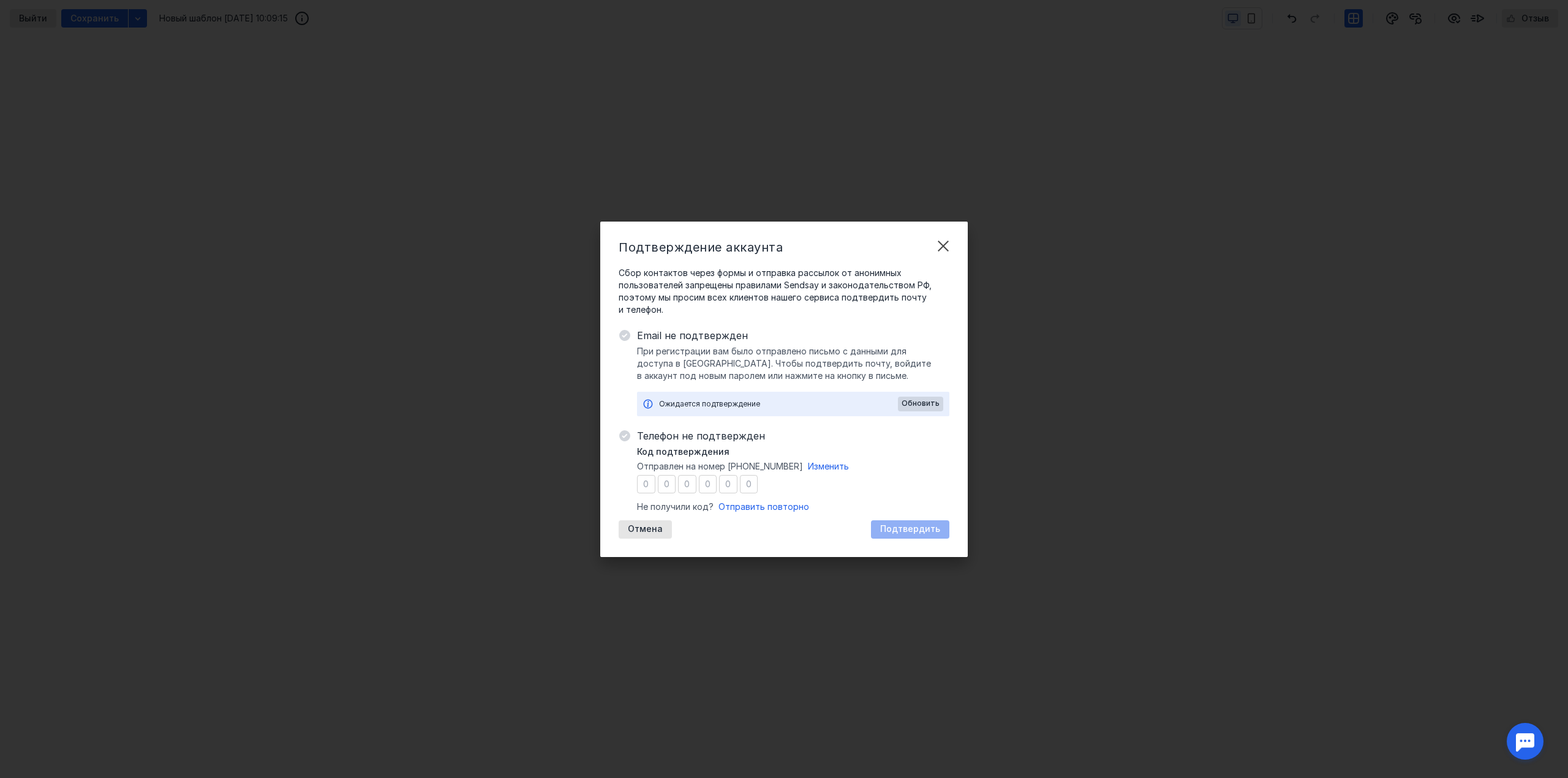
type input "2"
type input "8"
type input "1"
type input "8"
type input "2"
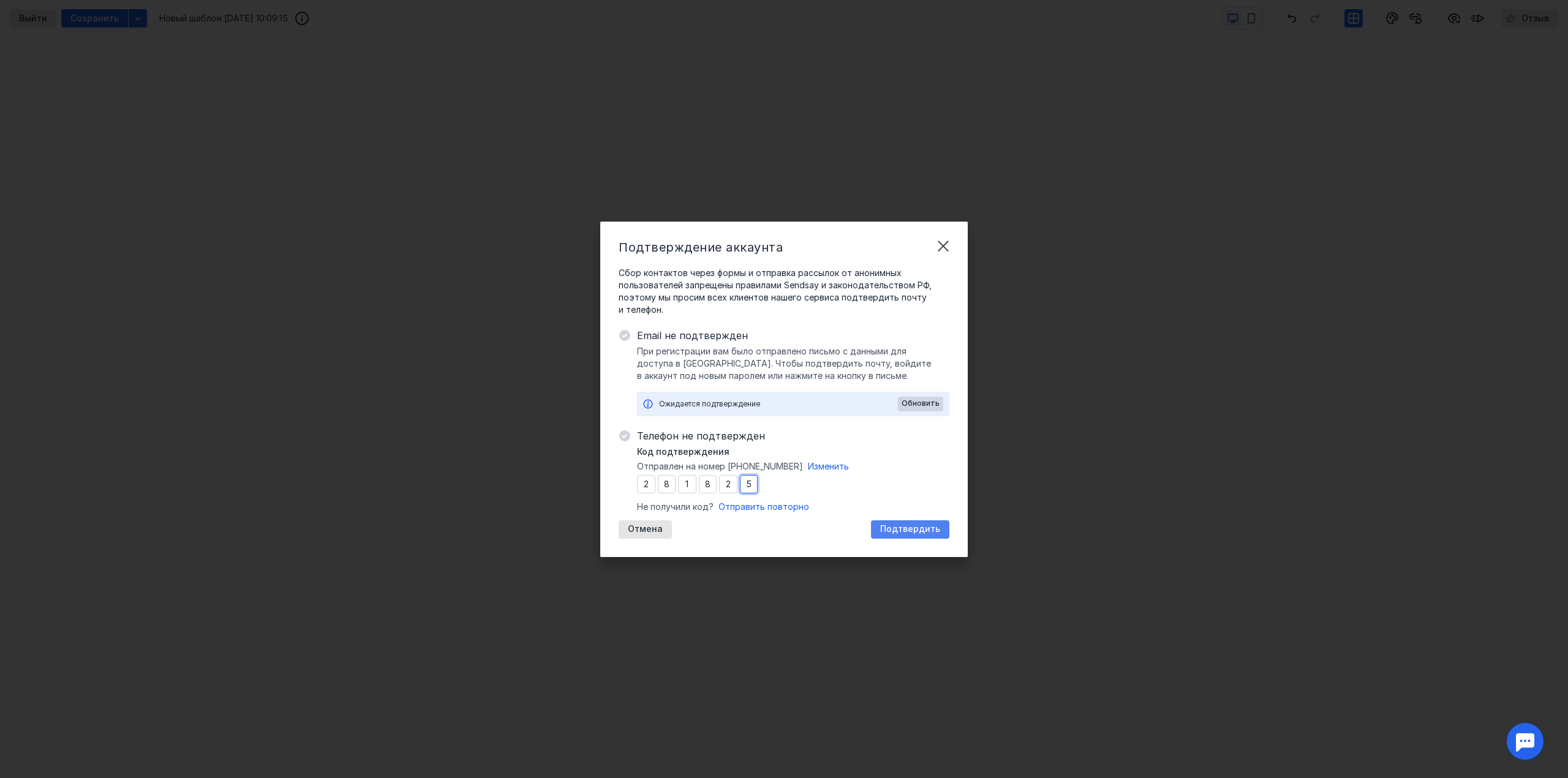
type input "5"
click at [891, 524] on span "Подтвердить" at bounding box center [910, 529] width 60 height 10
